Goal: Task Accomplishment & Management: Manage account settings

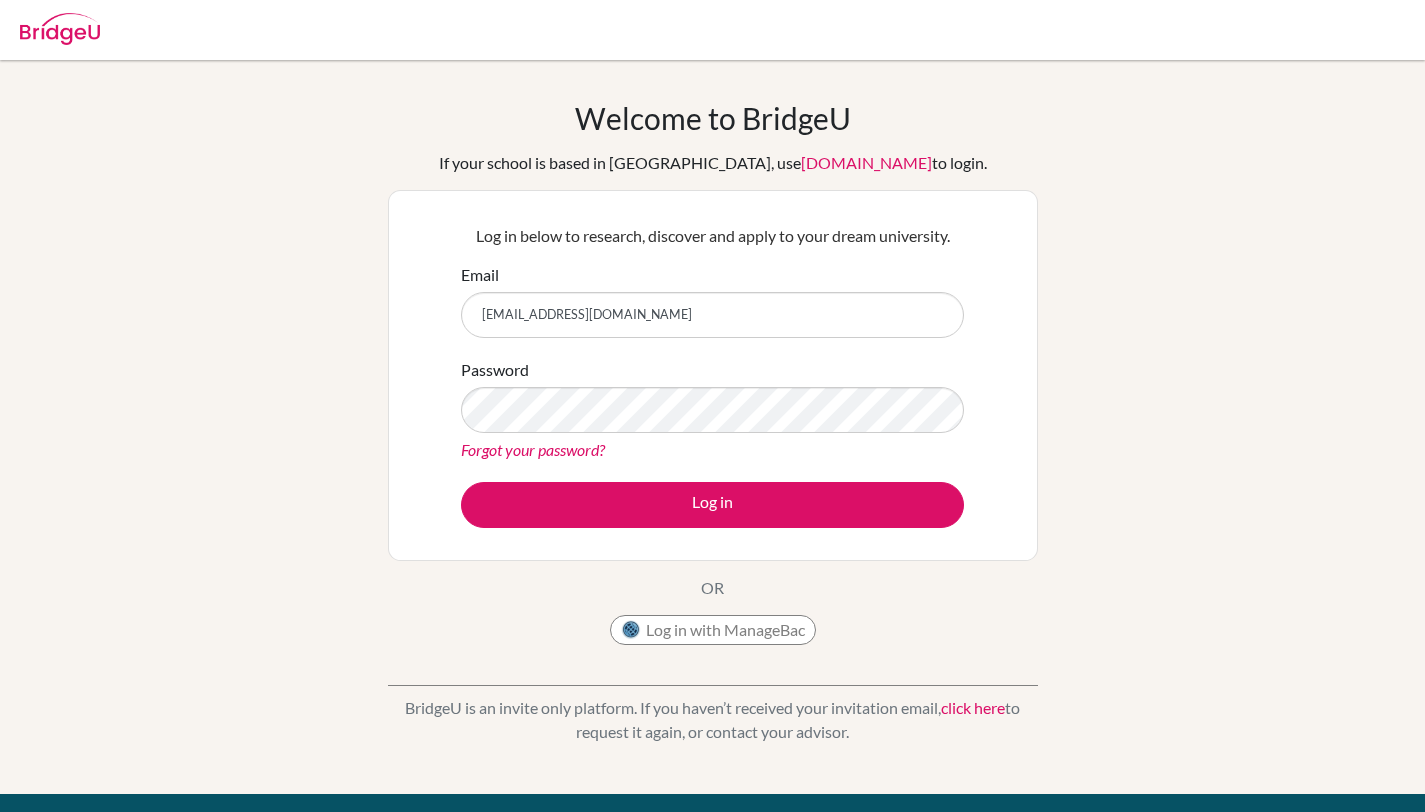
click at [461, 482] on button "Log in" at bounding box center [712, 505] width 503 height 46
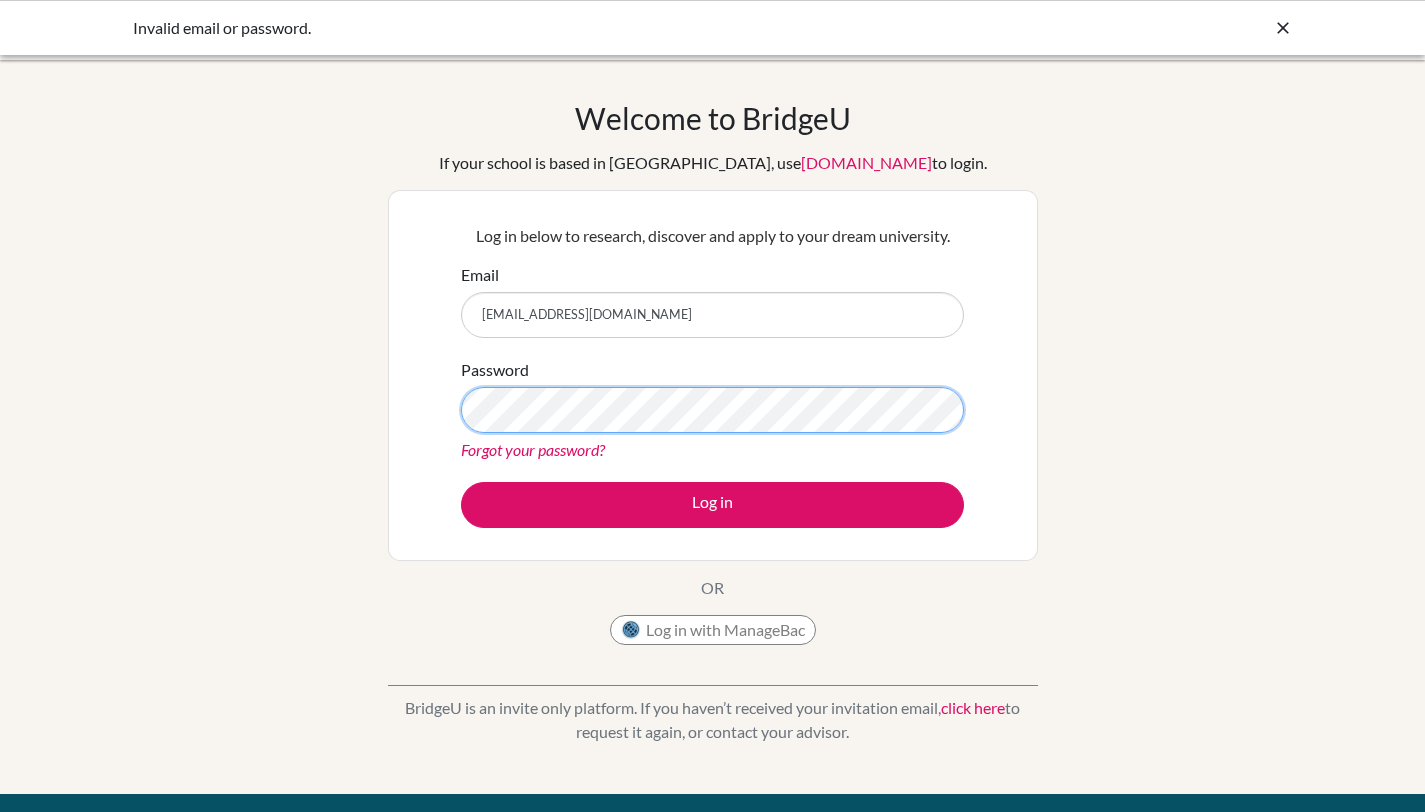
click at [461, 482] on button "Log in" at bounding box center [712, 505] width 503 height 46
